Goal: Information Seeking & Learning: Learn about a topic

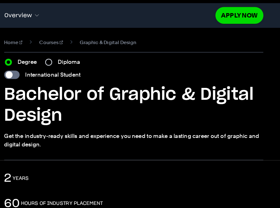
scroll to position [1, 0]
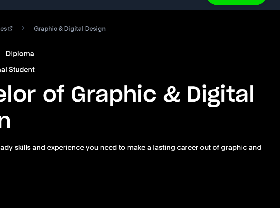
click at [247, 154] on section "Home Courses Graphic & Digital Design Course variant Degree Diploma Internation…" at bounding box center [140, 100] width 232 height 120
click at [222, 175] on div "2 years" at bounding box center [140, 176] width 232 height 13
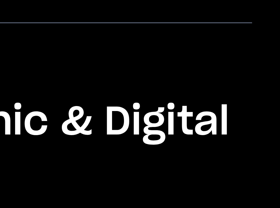
click at [259, 109] on div "Home Courses Graphic & Digital Design Course variant Degree Diploma Internation…" at bounding box center [140, 100] width 280 height 120
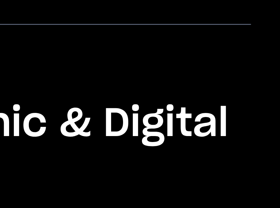
click at [259, 110] on div "Home Courses Graphic & Digital Design Course variant Degree Diploma Internation…" at bounding box center [140, 100] width 280 height 120
click at [264, 115] on div "Home Courses Graphic & Digital Design Course variant Degree Diploma Internation…" at bounding box center [140, 100] width 280 height 120
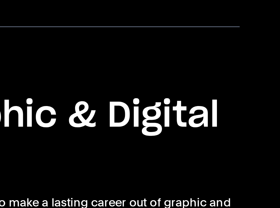
click at [238, 128] on h1 "Bachelor of Graphic & Digital Design" at bounding box center [140, 111] width 232 height 38
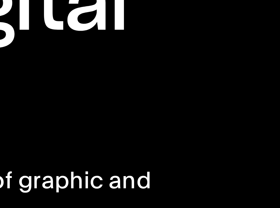
click at [260, 122] on div "Home Courses Graphic & Digital Design Course variant Degree Diploma Internation…" at bounding box center [140, 100] width 280 height 120
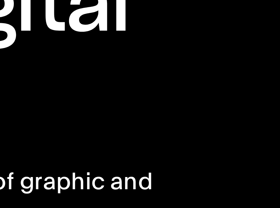
click at [268, 135] on div "Home Courses Graphic & Digital Design Course variant Degree Diploma Internation…" at bounding box center [140, 100] width 280 height 120
click at [267, 135] on div "Home Courses Graphic & Digital Design Course variant Degree Diploma Internation…" at bounding box center [140, 100] width 280 height 120
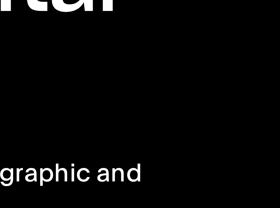
click at [269, 139] on div "Home Courses Graphic & Digital Design Course variant Degree Diploma Internation…" at bounding box center [140, 100] width 280 height 120
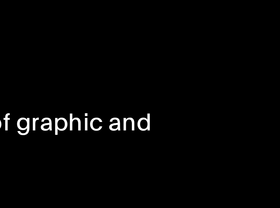
click at [267, 144] on div "Home Courses Graphic & Digital Design Course variant Degree Diploma Internation…" at bounding box center [140, 100] width 280 height 120
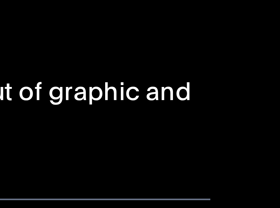
click at [264, 156] on div "Home Courses Graphic & Digital Design Course variant Degree Diploma Internation…" at bounding box center [140, 100] width 280 height 120
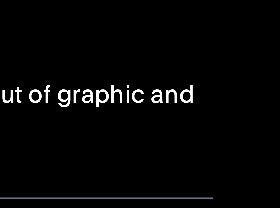
click at [263, 156] on div "Home Courses Graphic & Digital Design Course variant Degree Diploma Internation…" at bounding box center [140, 100] width 280 height 120
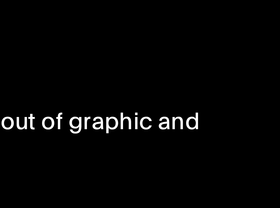
click at [256, 147] on div "Home Courses Graphic & Digital Design Course variant Degree Diploma Internation…" at bounding box center [140, 100] width 280 height 120
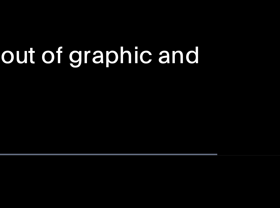
click at [254, 153] on section "Home Courses Graphic & Digital Design Course variant Degree Diploma Internation…" at bounding box center [140, 100] width 232 height 120
click at [254, 154] on section "Home Courses Graphic & Digital Design Course variant Degree Diploma Internation…" at bounding box center [140, 100] width 232 height 120
click at [255, 156] on section "Home Courses Graphic & Digital Design Course variant Degree Diploma Internation…" at bounding box center [140, 100] width 232 height 120
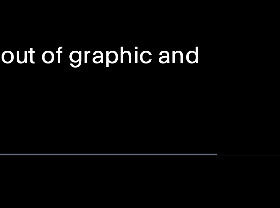
click at [255, 158] on section "Home Courses Graphic & Digital Design Course variant Degree Diploma Internation…" at bounding box center [140, 100] width 232 height 120
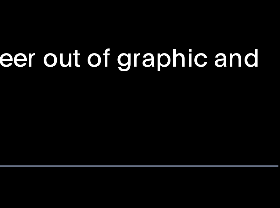
click at [243, 159] on section "Home Courses Graphic & Digital Design Course variant Degree Diploma Internation…" at bounding box center [140, 100] width 232 height 120
click at [249, 151] on section "Home Courses Graphic & Digital Design Course variant Degree Diploma Internation…" at bounding box center [140, 100] width 232 height 120
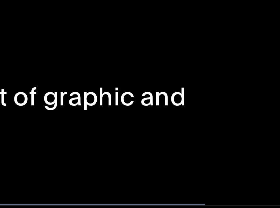
click at [254, 159] on section "Home Courses Graphic & Digital Design Course variant Degree Diploma Internation…" at bounding box center [140, 100] width 232 height 120
click at [257, 156] on div "Home Courses Graphic & Digital Design Course variant Degree Diploma Internation…" at bounding box center [140, 100] width 280 height 120
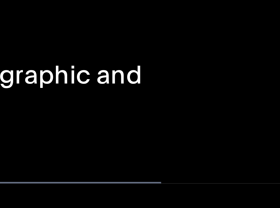
click at [272, 140] on div "Home Courses Graphic & Digital Design Course variant Degree Diploma Internation…" at bounding box center [140, 100] width 280 height 120
click at [261, 152] on div "Home Courses Graphic & Digital Design Course variant Degree Diploma Internation…" at bounding box center [140, 100] width 280 height 120
click at [264, 156] on div "Home Courses Graphic & Digital Design Course variant Degree Diploma Internation…" at bounding box center [140, 100] width 280 height 120
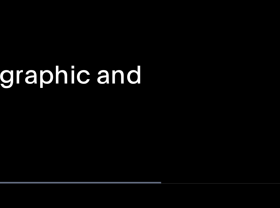
click at [260, 159] on div "Home Courses Graphic & Digital Design Course variant Degree Diploma Internation…" at bounding box center [140, 100] width 280 height 120
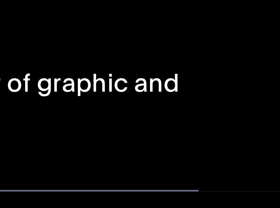
click at [267, 143] on div "Home Courses Graphic & Digital Design Course variant Degree Diploma Internation…" at bounding box center [140, 100] width 280 height 120
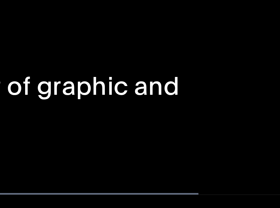
click at [262, 144] on div "Home Courses Graphic & Digital Design Course variant Degree Diploma Internation…" at bounding box center [140, 100] width 280 height 120
click at [262, 145] on div "Home Courses Graphic & Digital Design Course variant Degree Diploma Internation…" at bounding box center [140, 100] width 280 height 120
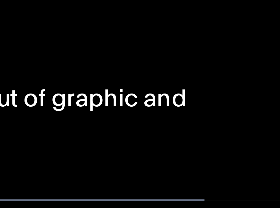
click at [255, 150] on section "Home Courses Graphic & Digital Design Course variant Degree Diploma Internation…" at bounding box center [140, 100] width 232 height 120
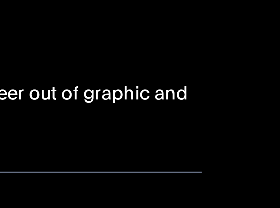
click at [261, 145] on div "Home Courses Graphic & Digital Design Course variant Degree Diploma Internation…" at bounding box center [140, 100] width 280 height 120
click at [261, 144] on div "Home Courses Graphic & Digital Design Course variant Degree Diploma Internation…" at bounding box center [140, 100] width 280 height 120
click at [262, 146] on div "Home Courses Graphic & Digital Design Course variant Degree Diploma Internation…" at bounding box center [140, 100] width 280 height 120
click at [262, 150] on div "Home Courses Graphic & Digital Design Course variant Degree Diploma Internation…" at bounding box center [140, 100] width 280 height 120
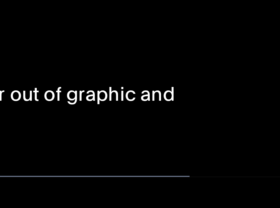
click at [221, 134] on div "Bachelor of Graphic & Digital Design Get the industry-ready skills and experien…" at bounding box center [140, 121] width 232 height 58
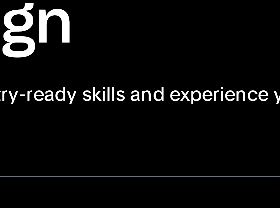
click at [127, 140] on p "Get the industry-ready skills and experience you need to make a lasting career …" at bounding box center [140, 142] width 232 height 15
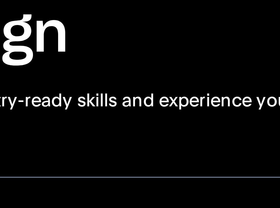
click at [127, 137] on p "Get the industry-ready skills and experience you need to make a lasting career …" at bounding box center [140, 142] width 232 height 15
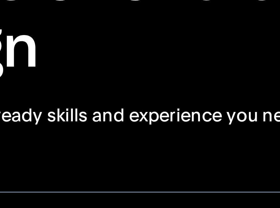
click at [118, 145] on p "Get the industry-ready skills and experience you need to make a lasting career …" at bounding box center [140, 142] width 232 height 15
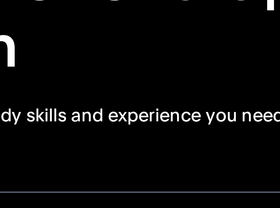
click at [135, 138] on p "Get the industry-ready skills and experience you need to make a lasting career …" at bounding box center [140, 142] width 232 height 15
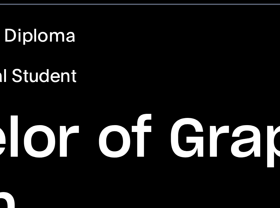
click at [93, 97] on h1 "Bachelor of Graphic & Digital Design" at bounding box center [140, 111] width 232 height 38
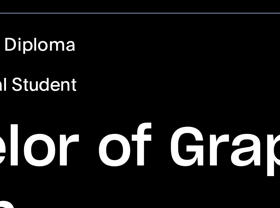
click at [95, 98] on h1 "Bachelor of Graphic & Digital Design" at bounding box center [140, 111] width 232 height 38
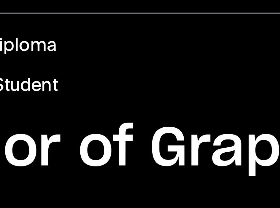
click at [150, 84] on div "International Student" at bounding box center [140, 83] width 232 height 8
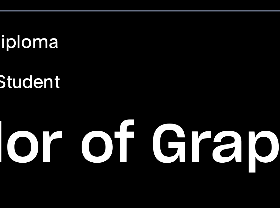
click at [147, 85] on div "International Student" at bounding box center [140, 83] width 232 height 8
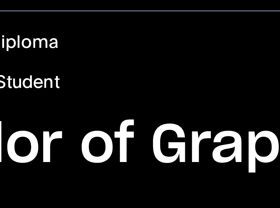
click at [147, 85] on div "International Student" at bounding box center [140, 83] width 232 height 8
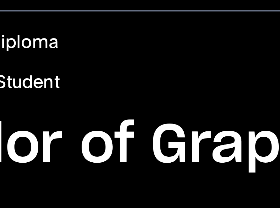
click at [147, 85] on div "International Student" at bounding box center [140, 83] width 232 height 8
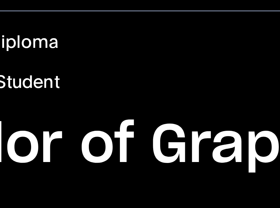
click at [147, 85] on div "International Student" at bounding box center [140, 83] width 232 height 8
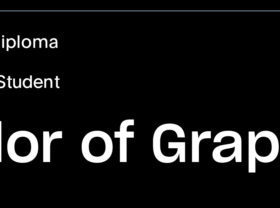
click at [146, 85] on div "International Student" at bounding box center [140, 83] width 232 height 8
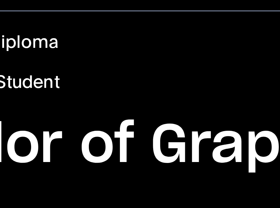
click at [146, 85] on div "International Student" at bounding box center [140, 83] width 232 height 8
click at [146, 84] on div "International Student" at bounding box center [140, 83] width 232 height 8
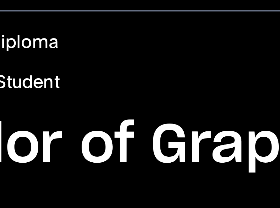
click at [146, 84] on div "International Student" at bounding box center [140, 83] width 232 height 8
click at [146, 83] on div "International Student" at bounding box center [140, 83] width 232 height 8
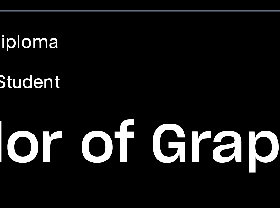
click at [146, 83] on div "International Student" at bounding box center [140, 83] width 232 height 8
click at [146, 82] on div "International Student" at bounding box center [140, 83] width 232 height 8
click at [146, 83] on div "International Student" at bounding box center [140, 83] width 232 height 8
click at [147, 81] on div "International Student" at bounding box center [140, 83] width 232 height 8
click at [147, 80] on div "International Student" at bounding box center [140, 83] width 232 height 8
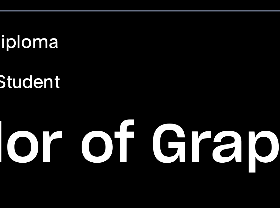
click at [147, 80] on div "International Student" at bounding box center [140, 83] width 232 height 8
click at [148, 79] on div "Course variant Degree Diploma International Student" at bounding box center [140, 77] width 232 height 19
click at [135, 82] on div "International Student" at bounding box center [140, 83] width 232 height 8
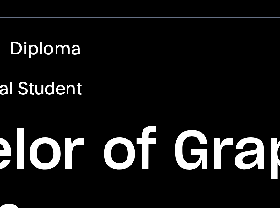
click at [138, 94] on h1 "Bachelor of Graphic & Digital Design" at bounding box center [140, 111] width 232 height 38
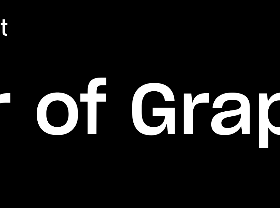
click at [113, 117] on h1 "Bachelor of Graphic & Digital Design" at bounding box center [140, 111] width 232 height 38
